Goal: Task Accomplishment & Management: Manage account settings

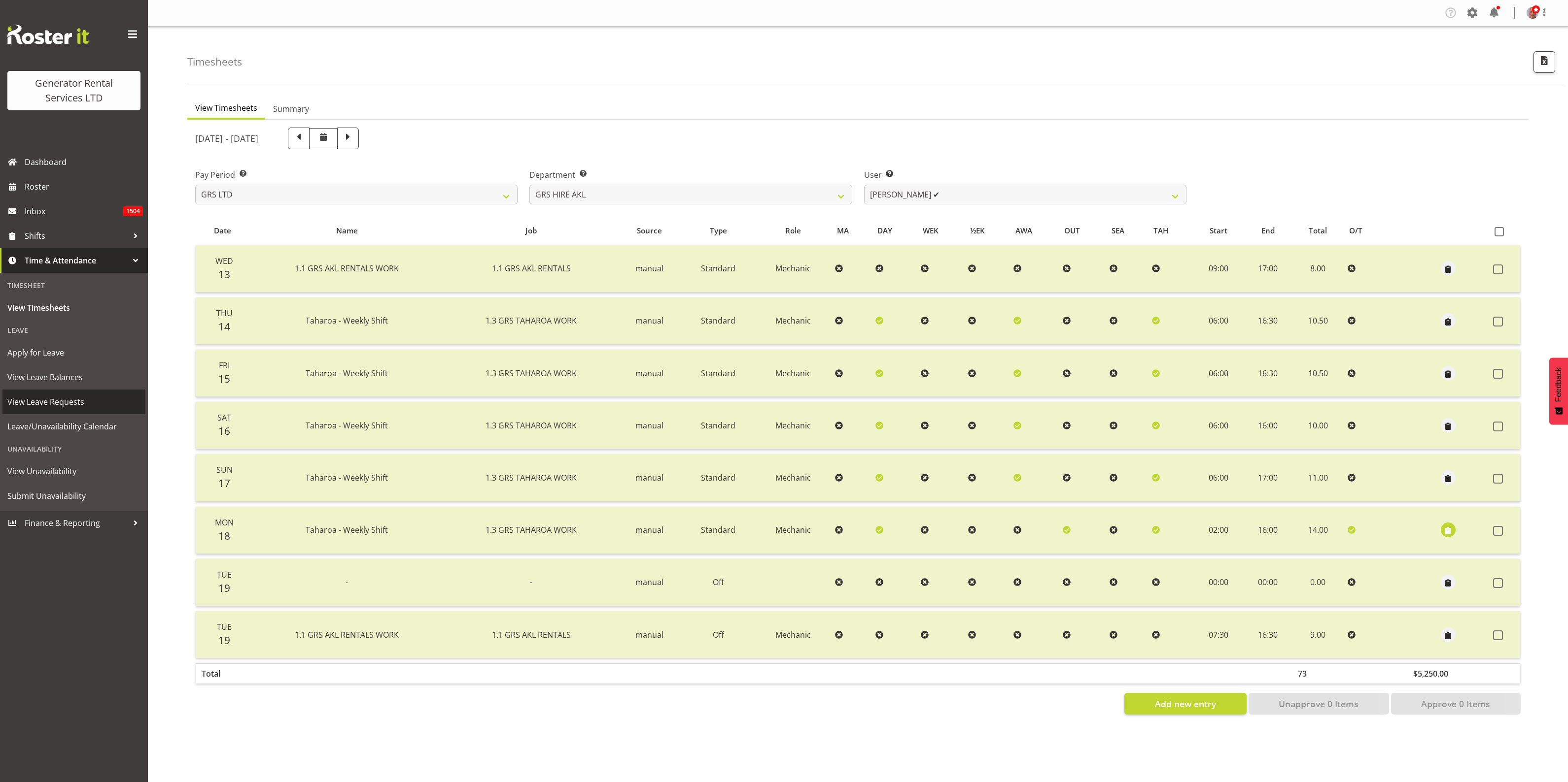
select select "20"
click at [47, 400] on span "View Leave Requests" at bounding box center [74, 402] width 133 height 15
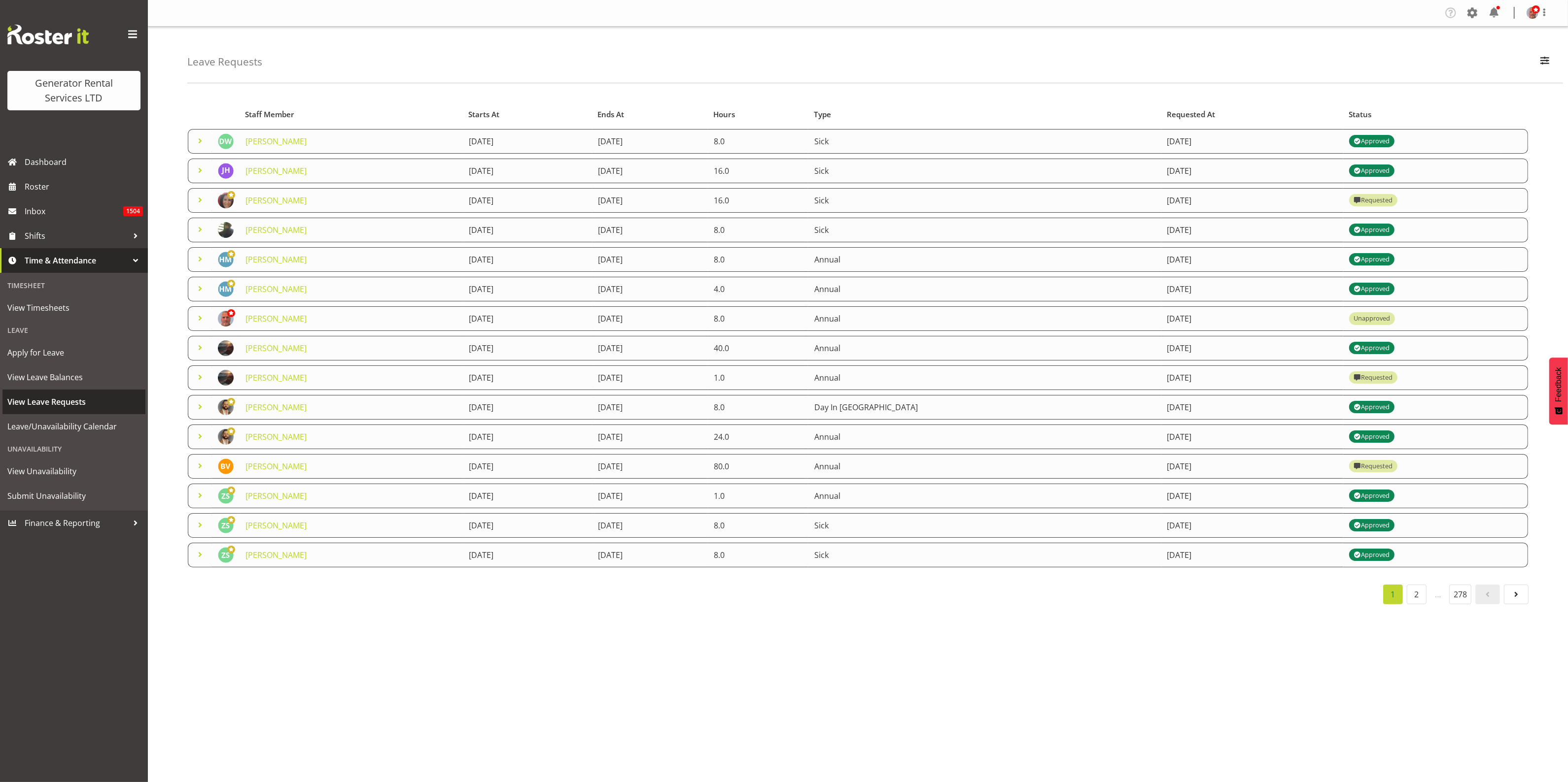
click at [57, 403] on span "View Leave Requests" at bounding box center [74, 402] width 133 height 15
click at [1411, 595] on link "2" at bounding box center [1416, 594] width 20 height 20
